Goal: Find specific page/section

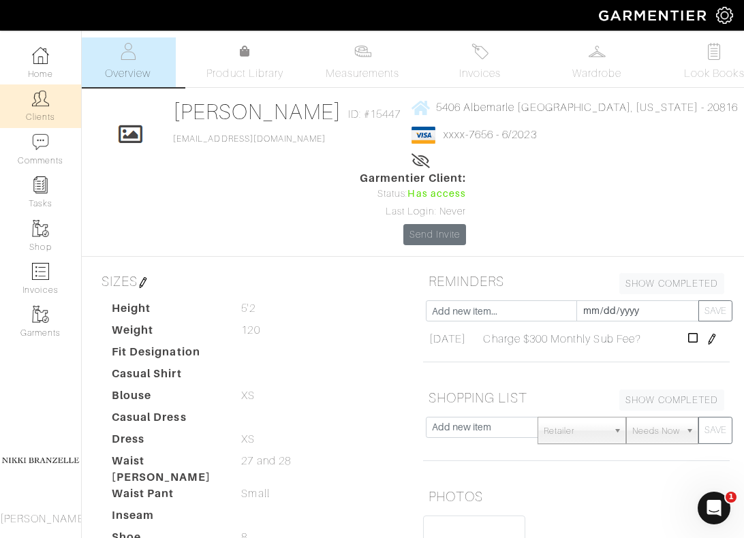
click at [22, 119] on link "Clients" at bounding box center [40, 105] width 81 height 43
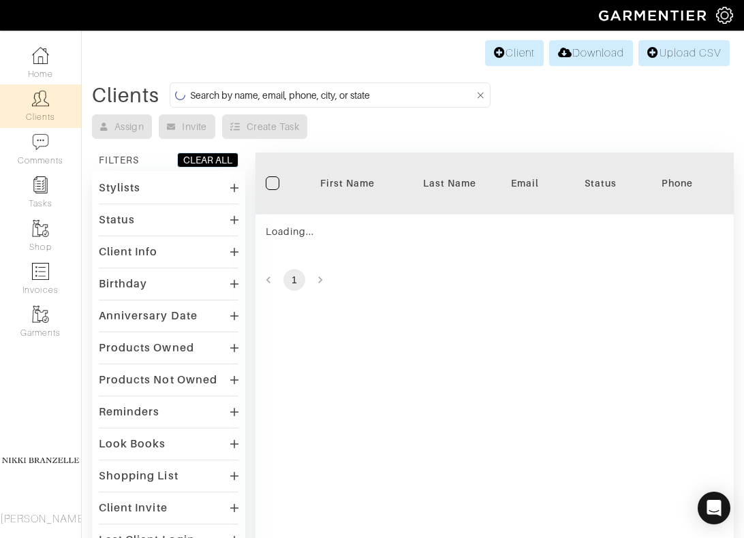
click at [194, 95] on input at bounding box center [332, 94] width 285 height 17
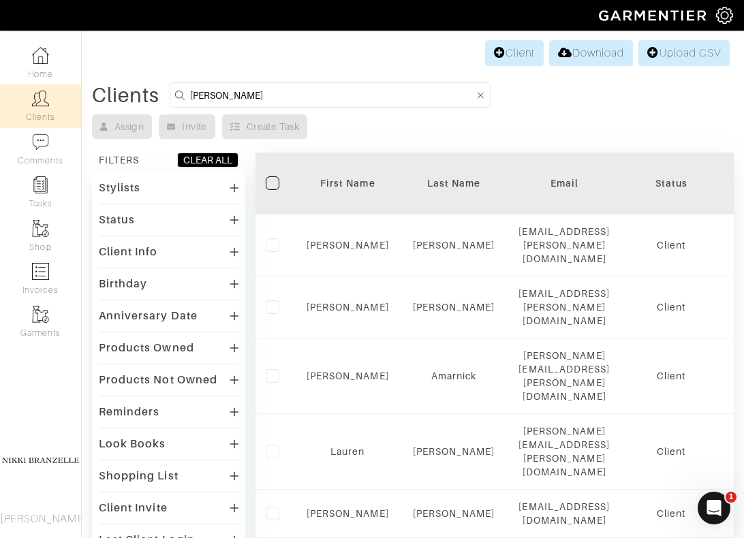
type input "[PERSON_NAME]"
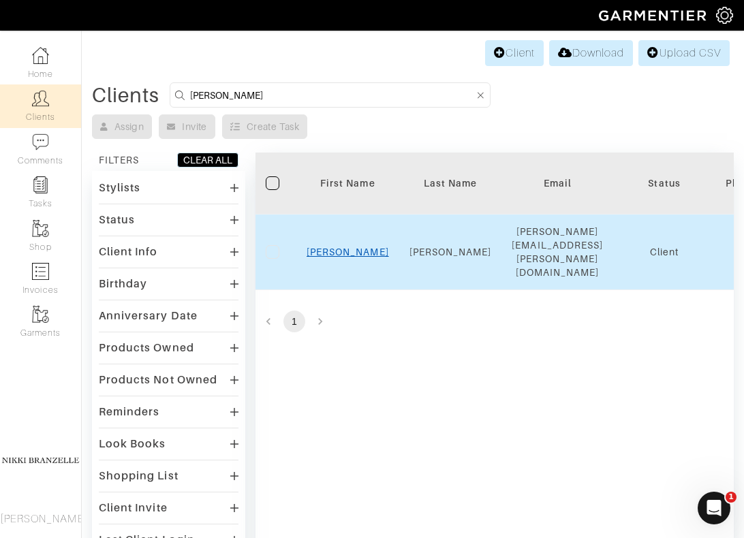
click at [338, 247] on link "[PERSON_NAME]" at bounding box center [347, 251] width 82 height 11
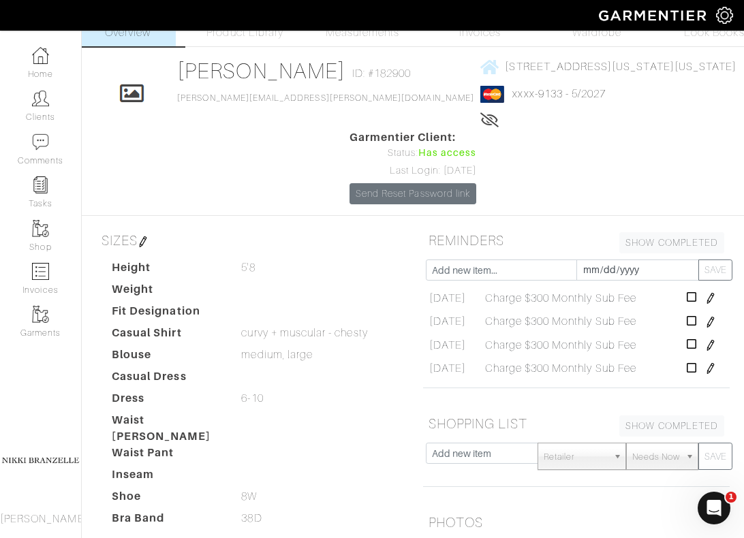
scroll to position [45, 0]
